Goal: Entertainment & Leisure: Consume media (video, audio)

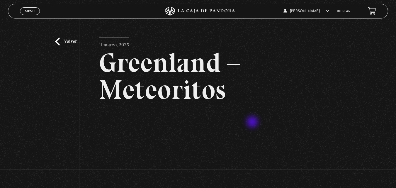
scroll to position [59, 0]
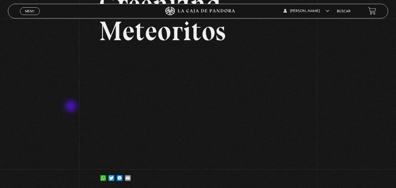
click at [71, 107] on div "Volver 11 marzo, 2025 [GEOGRAPHIC_DATA] – Meteoritos WhatsApp Twitter Messenger…" at bounding box center [198, 76] width 396 height 232
click at [35, 11] on span "Menu" at bounding box center [30, 11] width 10 height 4
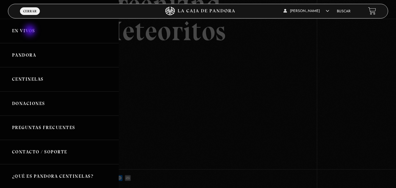
click at [31, 31] on link "En vivos" at bounding box center [59, 31] width 119 height 24
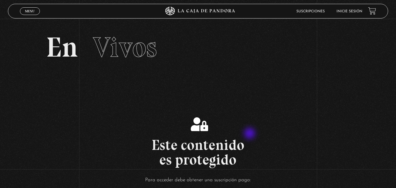
scroll to position [88, 0]
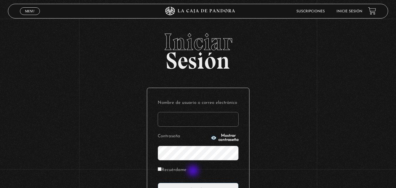
scroll to position [70, 0]
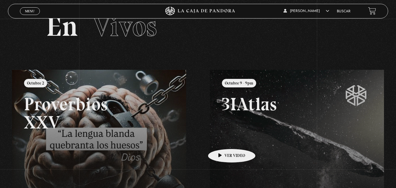
scroll to position [29, 0]
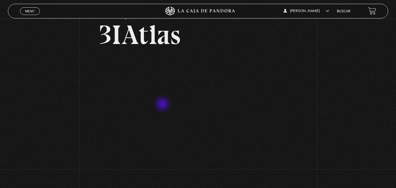
scroll to position [29, 0]
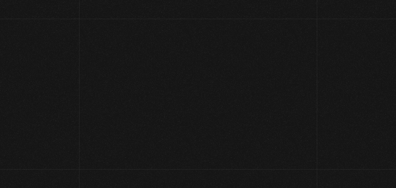
scroll to position [29, 0]
